Goal: Task Accomplishment & Management: Complete application form

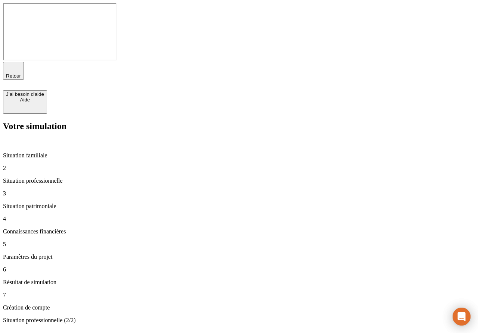
type input "50 000"
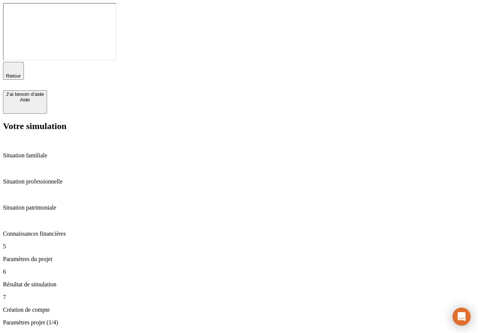
drag, startPoint x: 257, startPoint y: 76, endPoint x: 317, endPoint y: 75, distance: 60.8
click at [203, 319] on p "Paramètres projet (1/4)" at bounding box center [239, 322] width 472 height 7
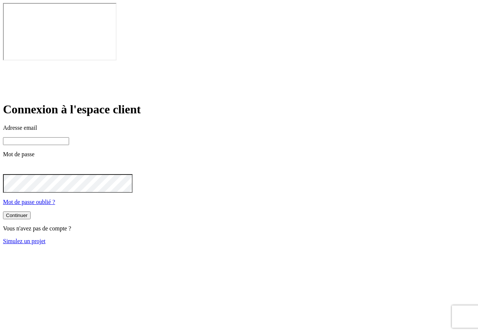
click at [69, 137] on input at bounding box center [36, 141] width 66 height 8
type input "[PERSON_NAME][DOMAIN_NAME][EMAIL_ADDRESS][DOMAIN_NAME]"
click at [31, 212] on button "Continuer" at bounding box center [17, 216] width 28 height 8
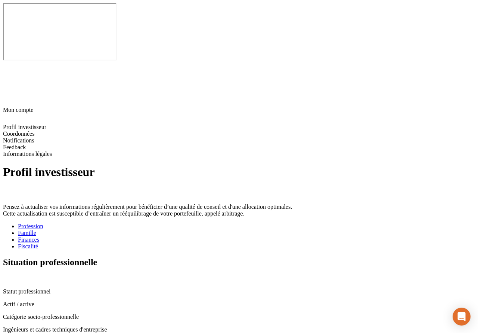
click at [223, 237] on div "Finances" at bounding box center [246, 240] width 457 height 7
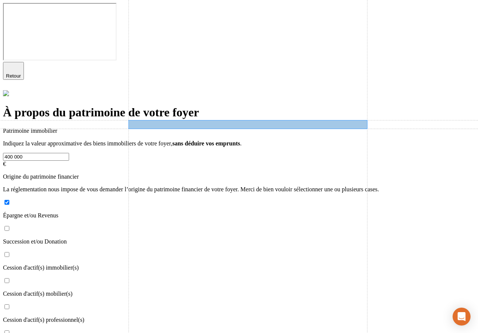
click at [247, 173] on p "Origine du patrimoine financier" at bounding box center [239, 176] width 472 height 7
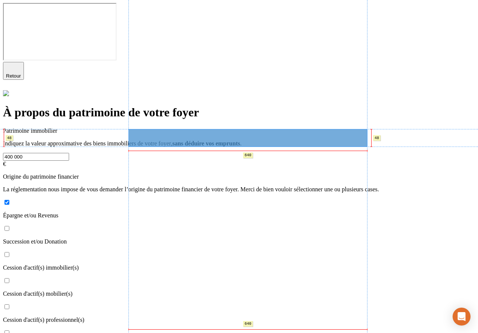
click at [244, 186] on p "La réglementation nous impose de vous demander l’origine du patrimoine financie…" at bounding box center [239, 189] width 472 height 7
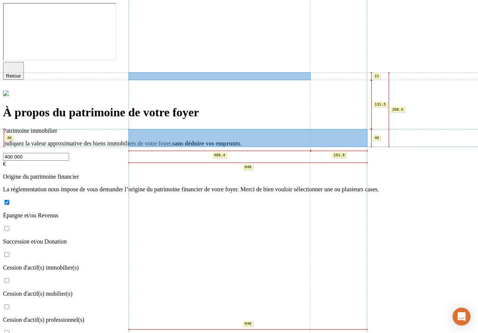
click at [172, 140] on span "Indiquez la valeur approximative des biens immobiliers de votre foyer," at bounding box center [87, 143] width 169 height 6
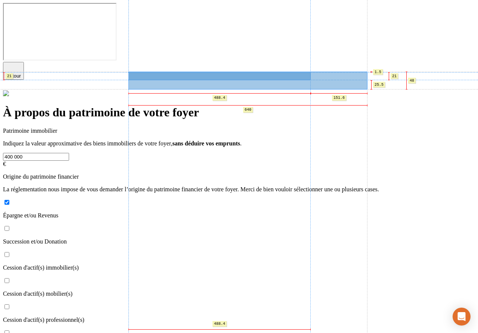
click at [179, 140] on span "Indiquez la valeur approximative des biens immobiliers de votre foyer, sans déd…" at bounding box center [122, 143] width 238 height 6
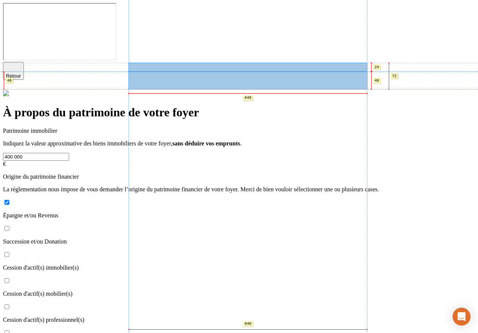
click at [170, 128] on p "Patrimoine immobilier" at bounding box center [239, 131] width 472 height 7
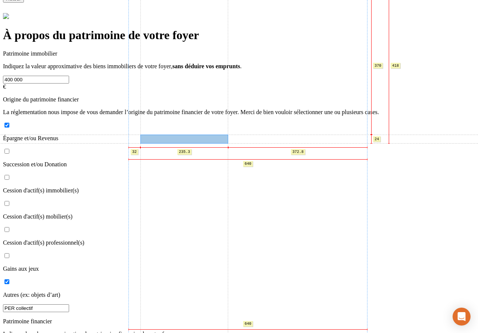
scroll to position [78, 0]
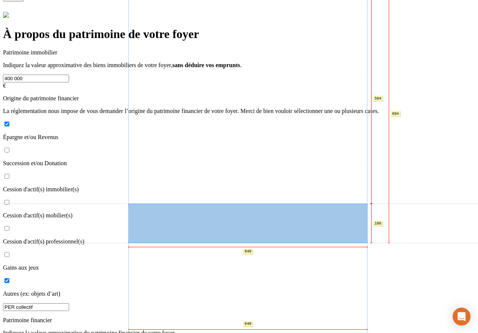
click at [176, 317] on div "Patrimoine financier Indiquez la valeur approximative du patrimoine financier d…" at bounding box center [239, 337] width 472 height 40
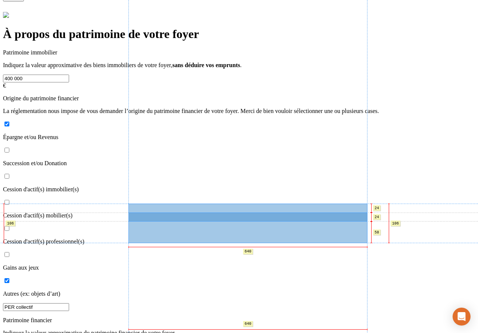
click at [174, 330] on p "Indiquez la valeur approximative du patrimoine financier de votre foyer." at bounding box center [239, 333] width 472 height 7
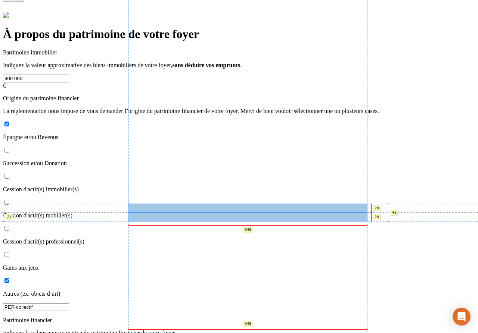
click at [172, 317] on p "Patrimoine financier" at bounding box center [239, 320] width 472 height 7
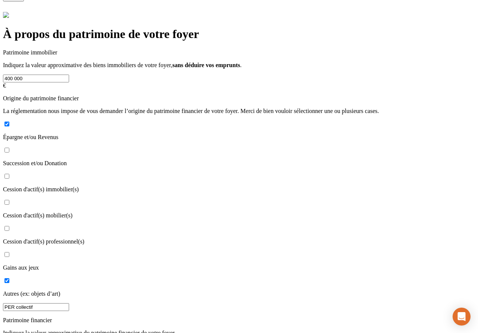
scroll to position [0, 0]
